Goal: Find specific page/section: Find specific page/section

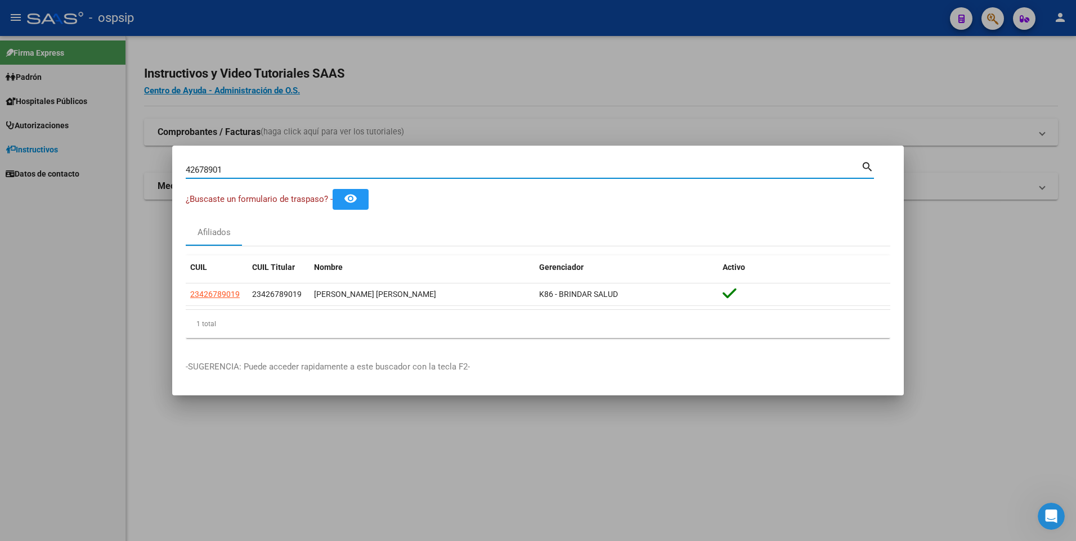
click at [453, 166] on input "42678901" at bounding box center [523, 170] width 675 height 10
type input "4"
type input "13952819"
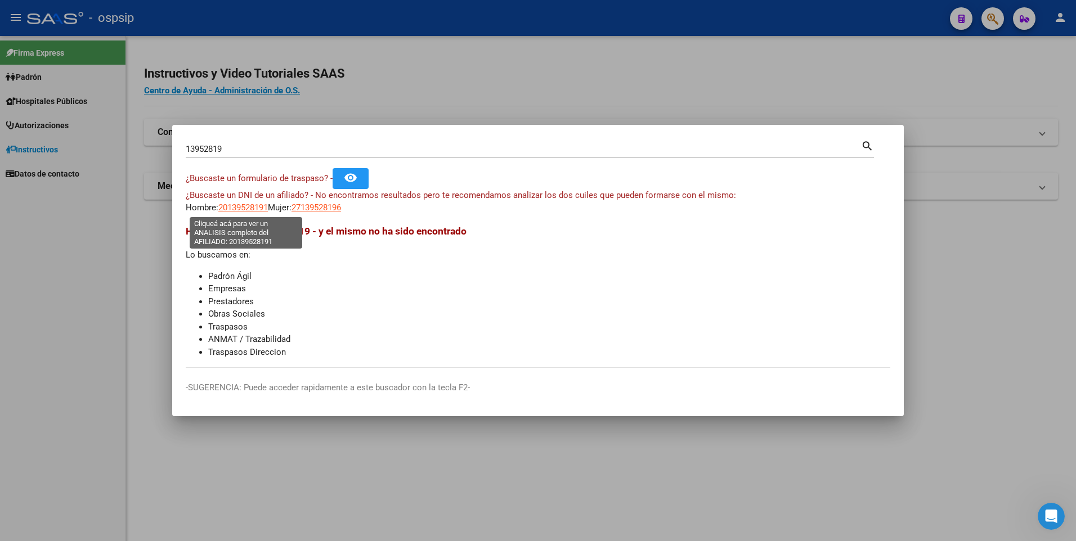
click at [258, 209] on span "20139528191" at bounding box center [243, 208] width 50 height 10
type textarea "20139528191"
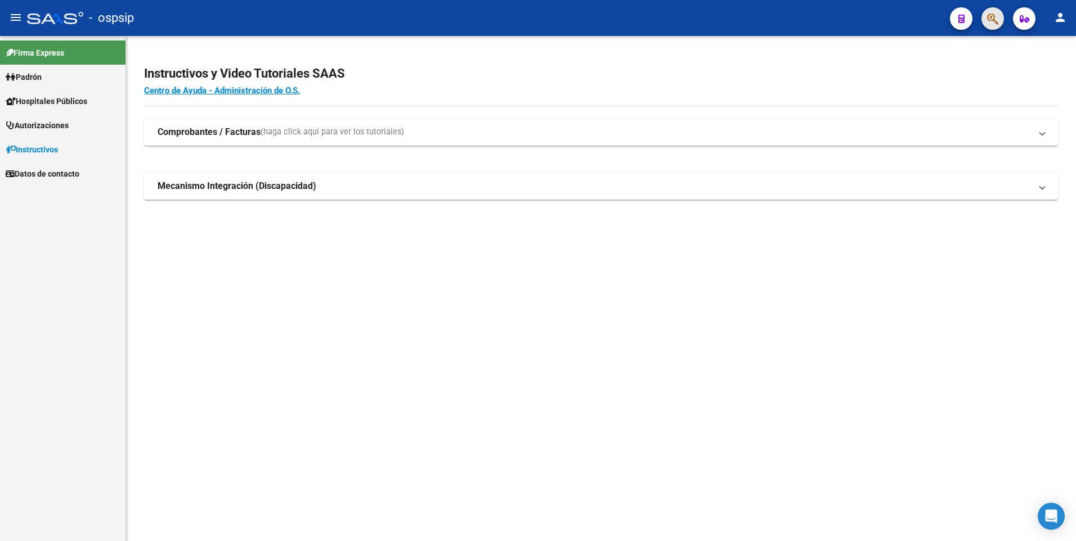
click at [1001, 20] on button "button" at bounding box center [993, 18] width 23 height 23
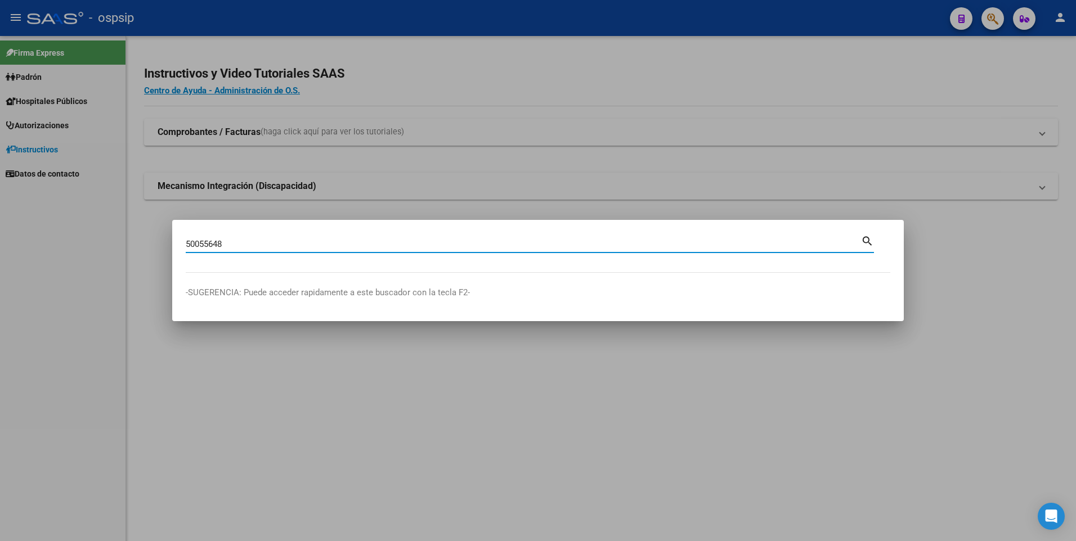
type input "50055648"
